Goal: Task Accomplishment & Management: Manage account settings

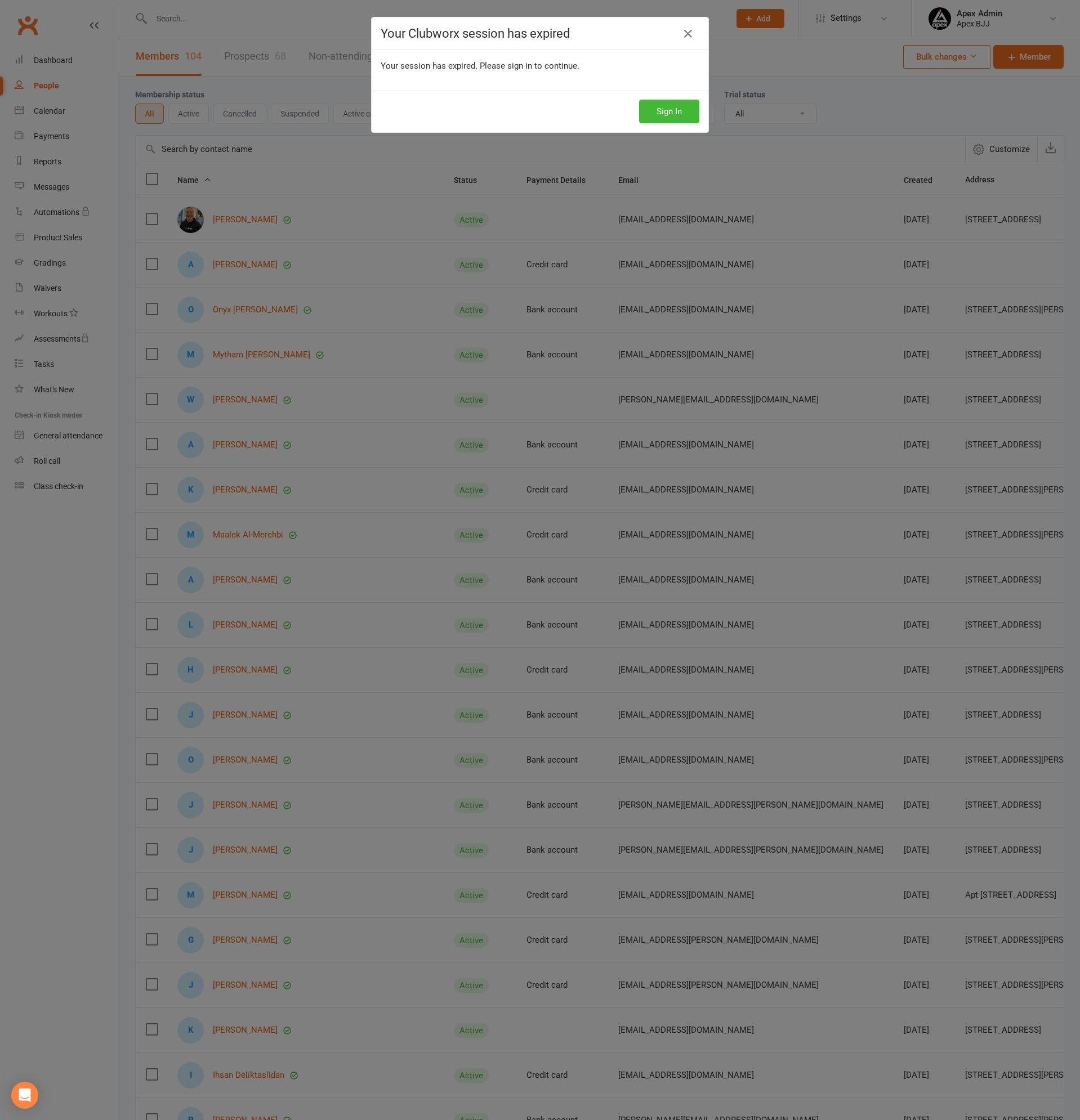
select select "100"
click at [670, 114] on button "Sign In" at bounding box center [669, 111] width 60 height 24
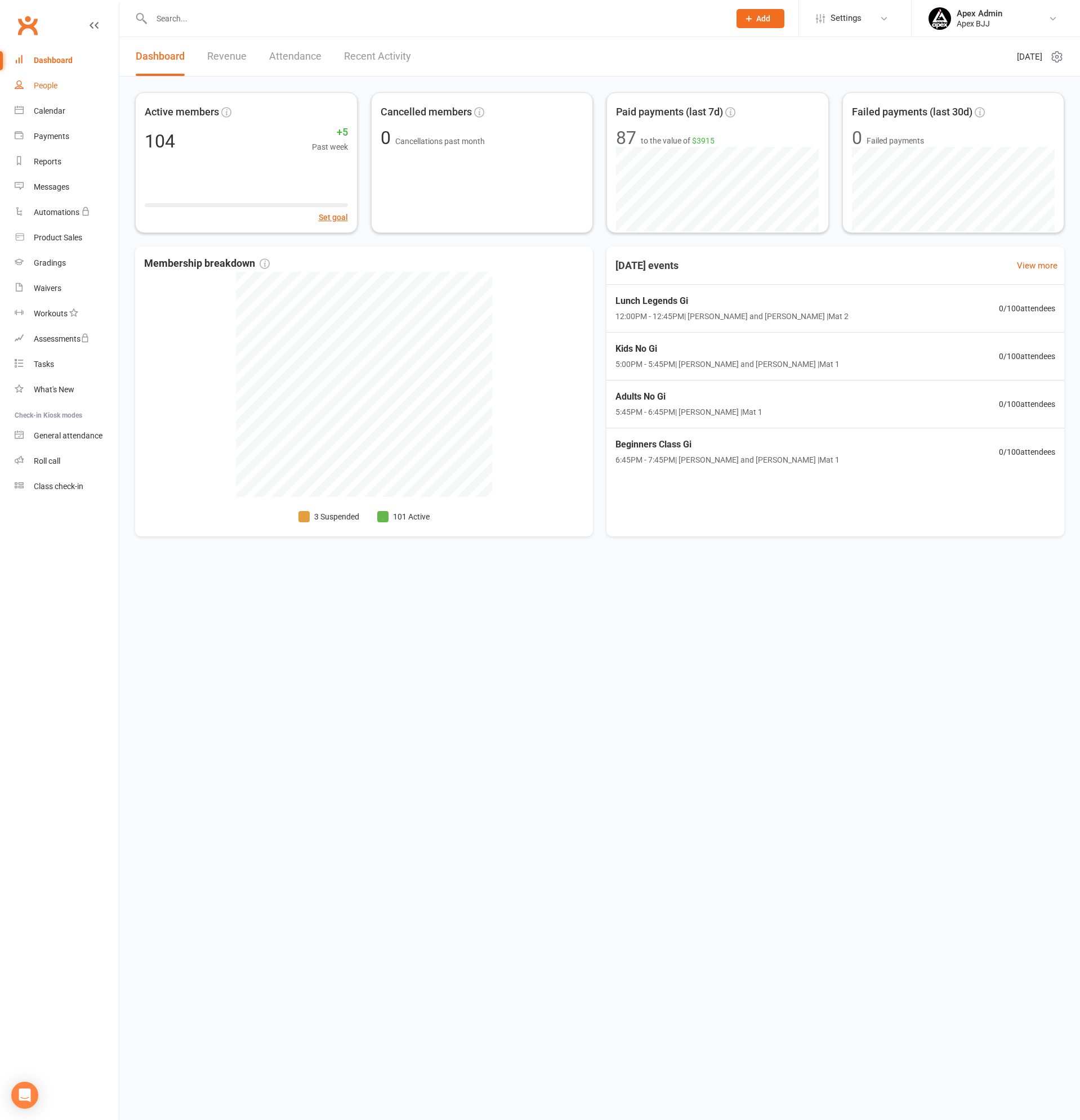
click at [49, 90] on div "People" at bounding box center [45, 85] width 24 height 9
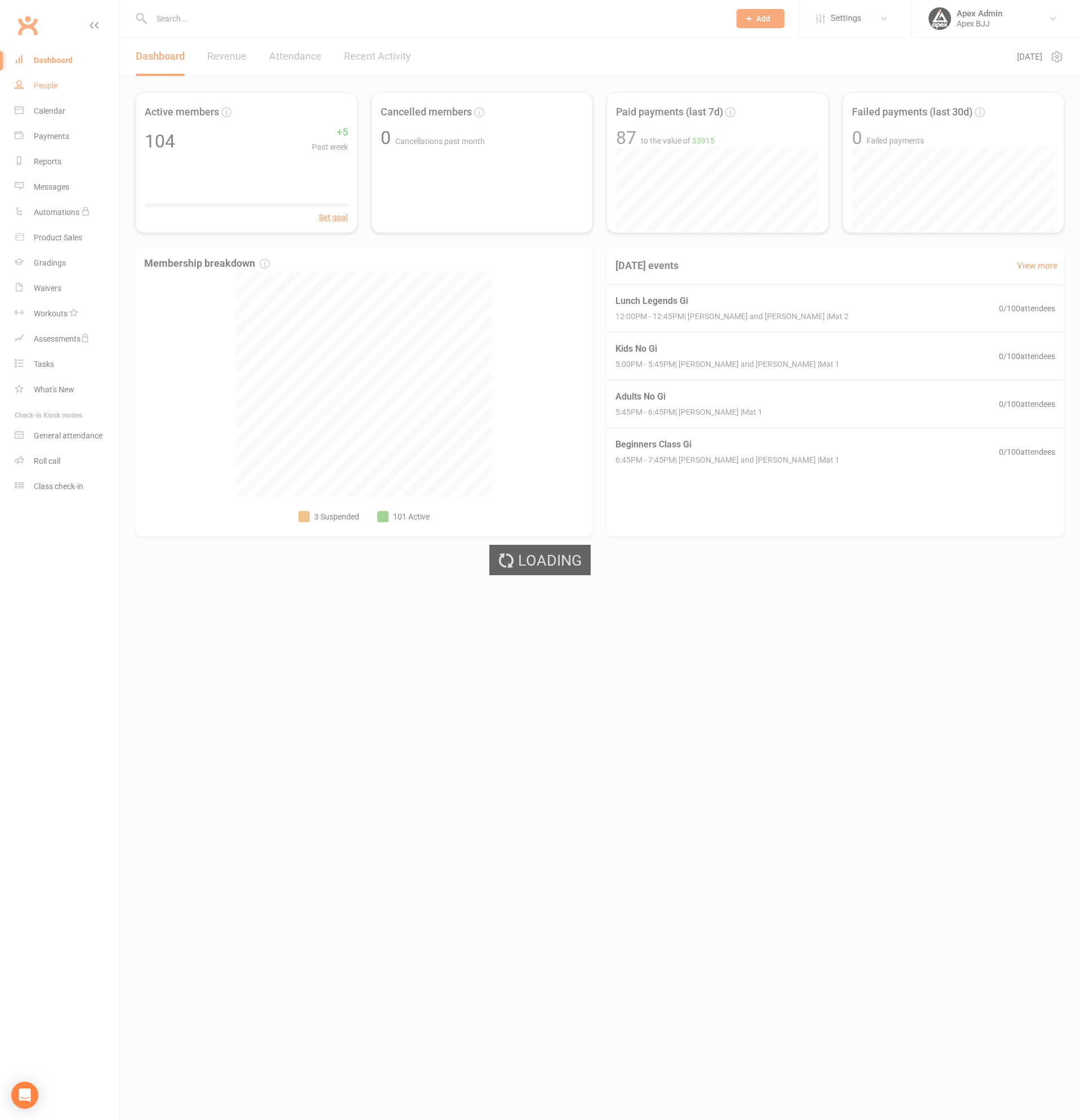
select select "100"
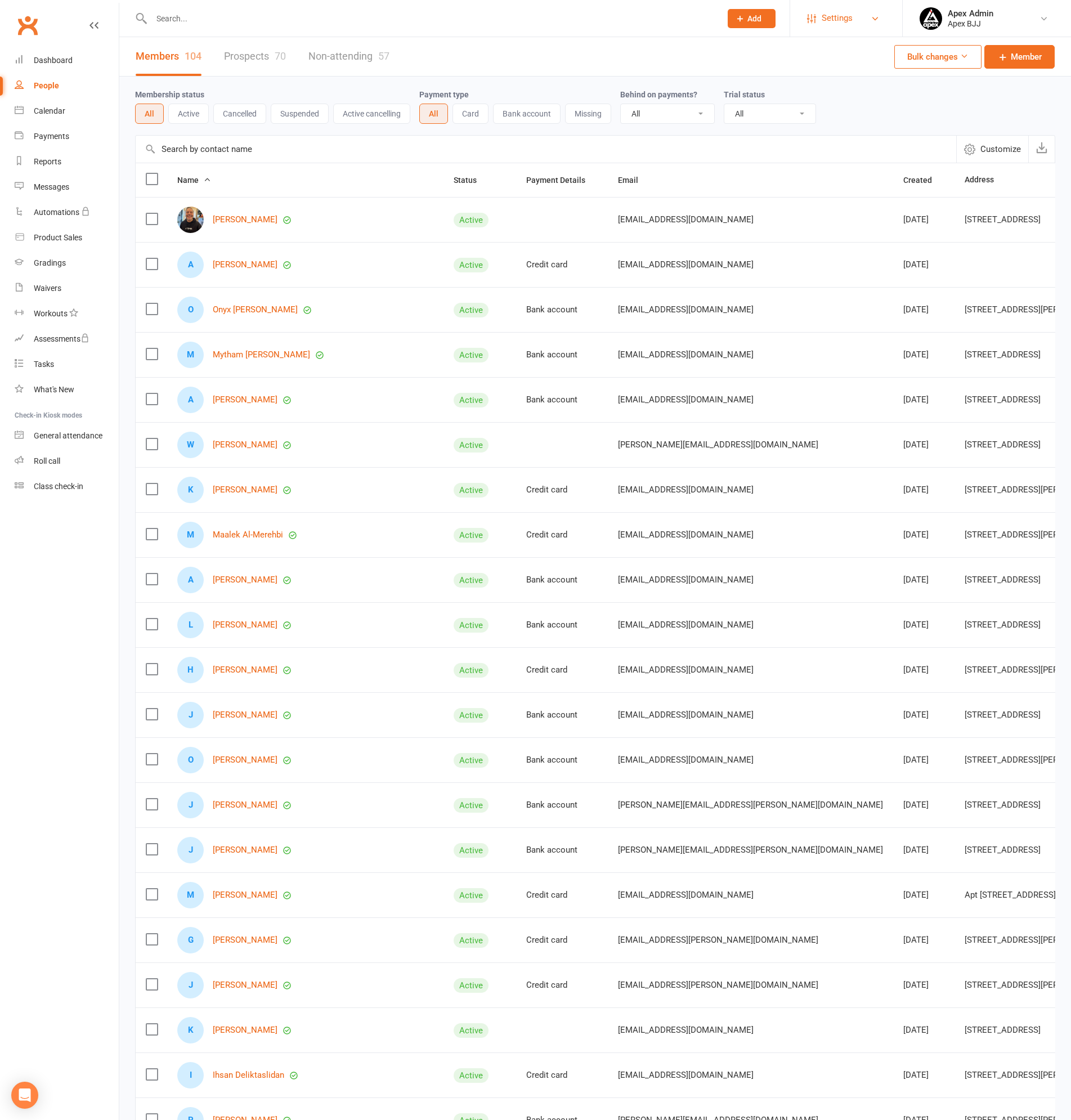
click at [877, 13] on link "Settings" at bounding box center [846, 18] width 78 height 26
click at [838, 46] on link "Membership Plans" at bounding box center [846, 50] width 112 height 26
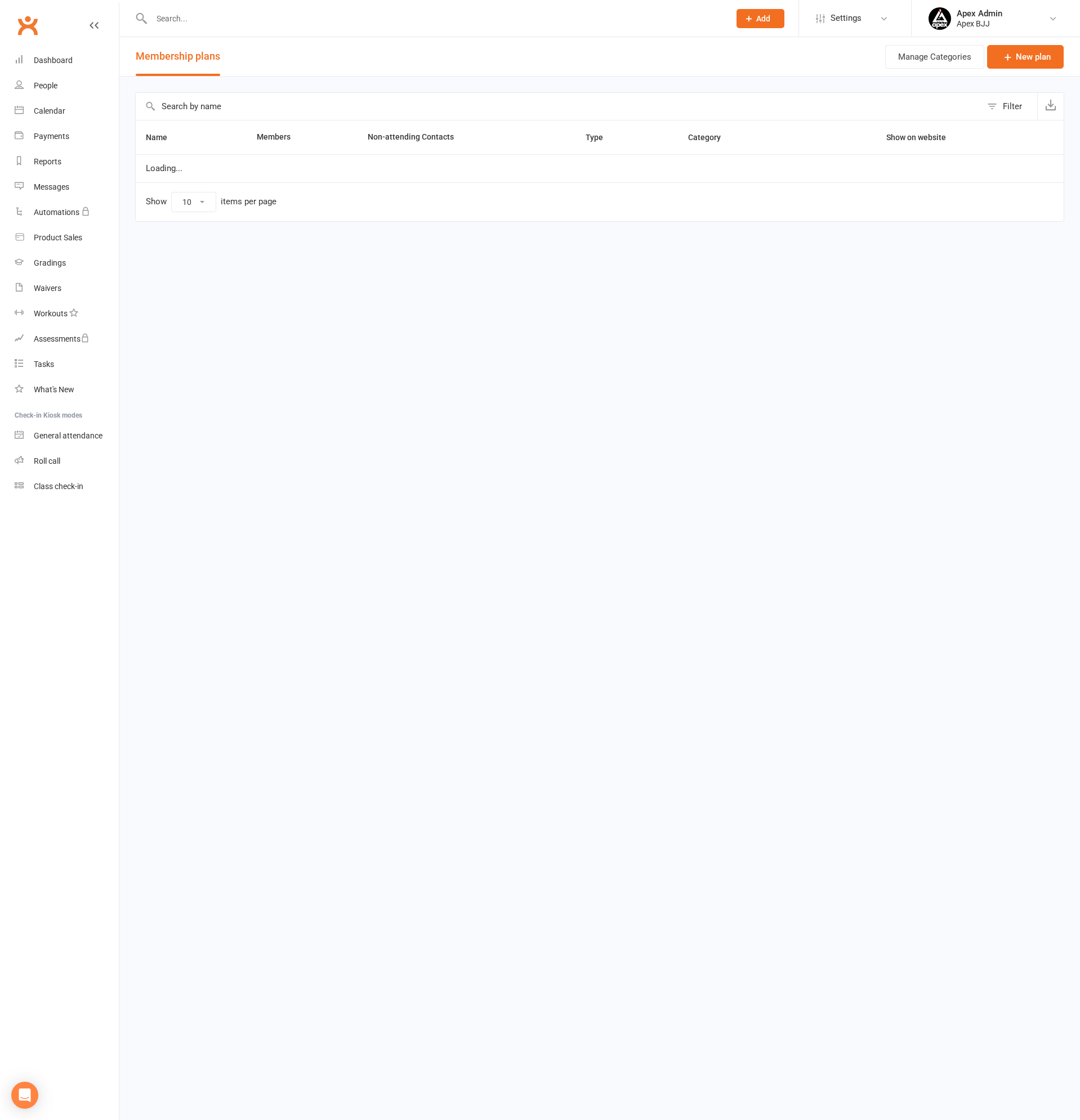
select select "100"
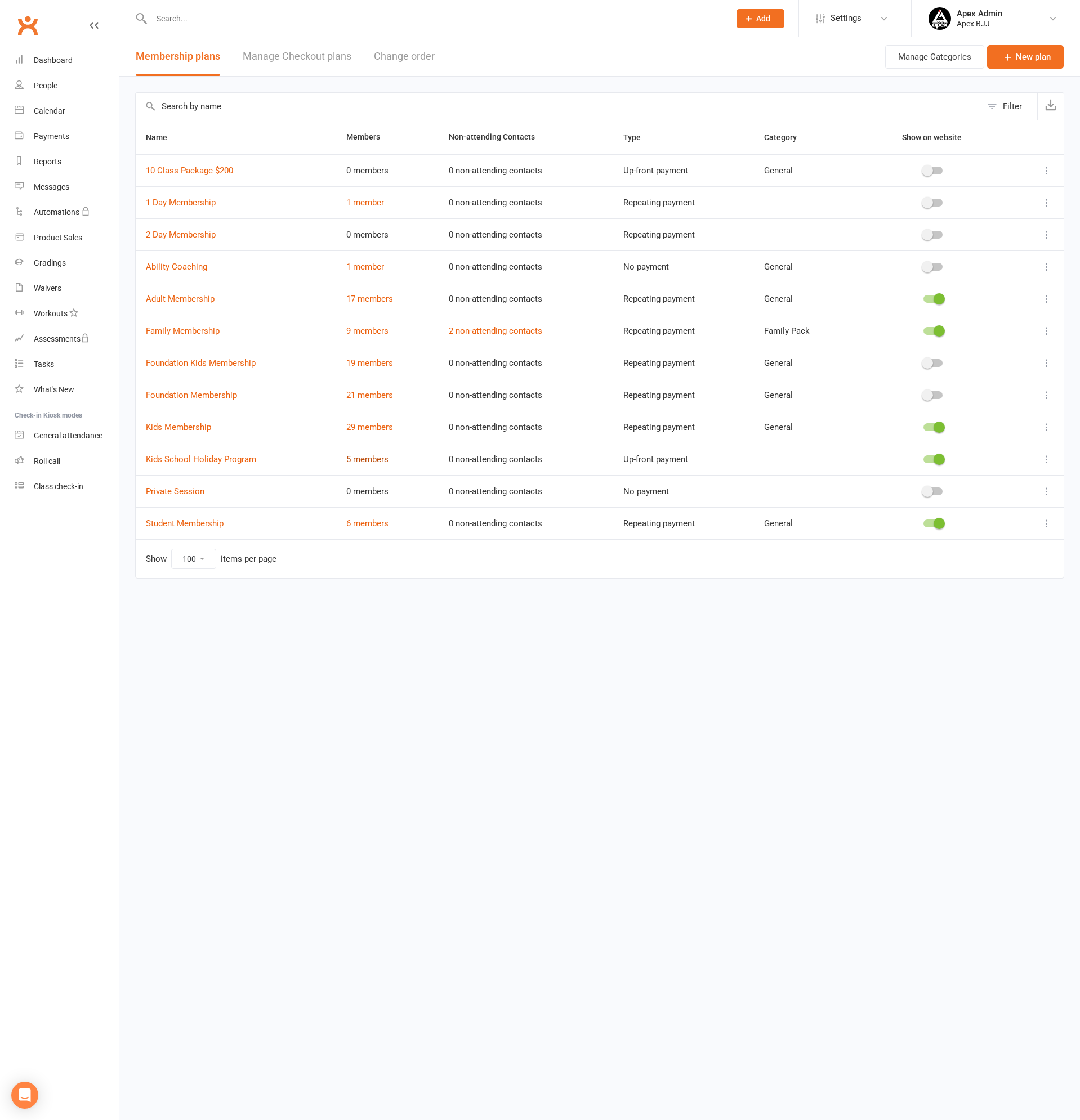
click at [360, 456] on link "5 members" at bounding box center [367, 459] width 42 height 10
